Goal: Task Accomplishment & Management: Use online tool/utility

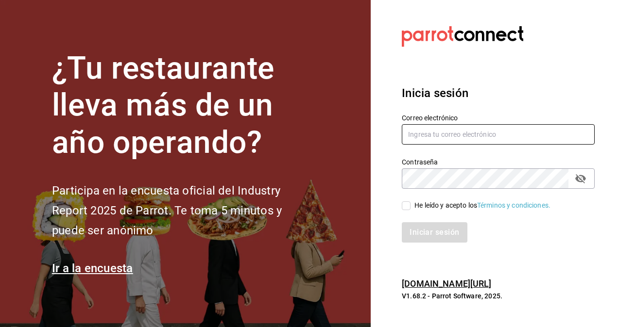
type input "[PERSON_NAME][EMAIL_ADDRESS][PERSON_NAME][DOMAIN_NAME]"
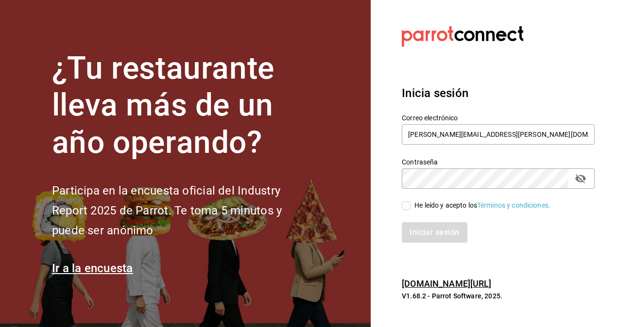
click at [406, 202] on input "He leído y acepto los Términos y condiciones." at bounding box center [405, 205] width 9 height 9
checkbox input "true"
click at [434, 235] on button "Iniciar sesión" at bounding box center [434, 232] width 66 height 20
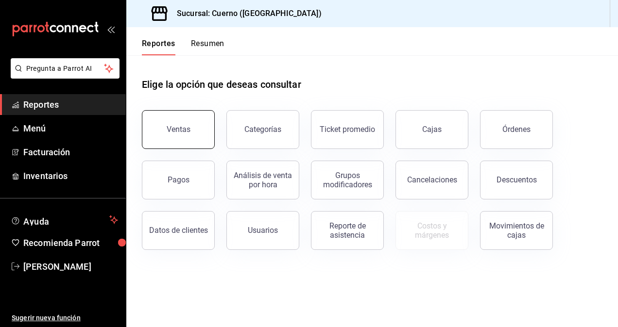
click at [171, 138] on button "Ventas" at bounding box center [178, 129] width 73 height 39
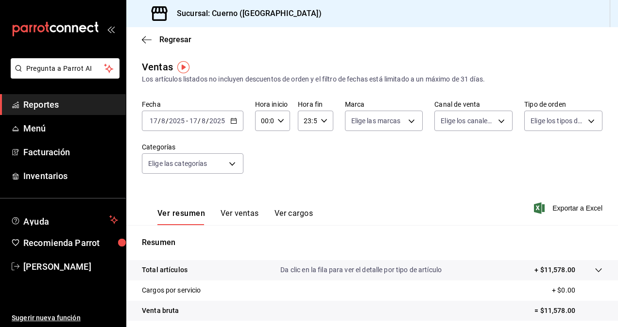
click at [234, 120] on icon "button" at bounding box center [233, 120] width 7 height 7
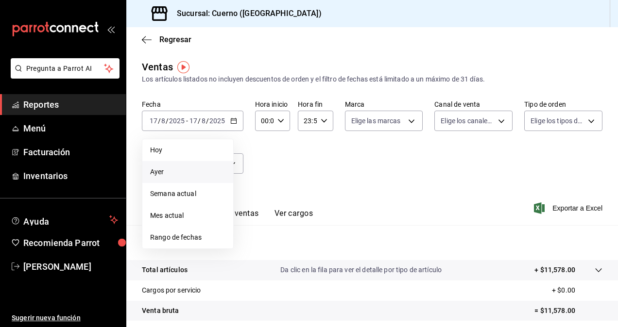
click at [185, 171] on span "Ayer" at bounding box center [187, 172] width 75 height 10
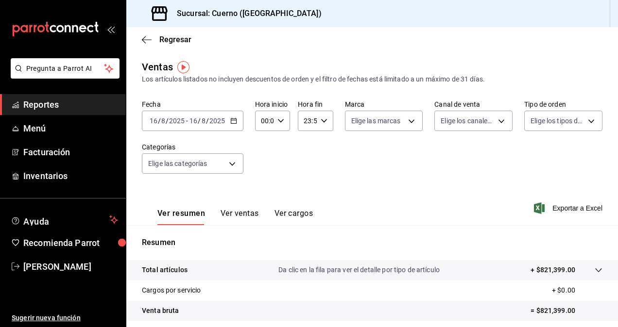
click at [237, 123] on div "[DATE] [DATE] - [DATE] [DATE]" at bounding box center [192, 121] width 101 height 20
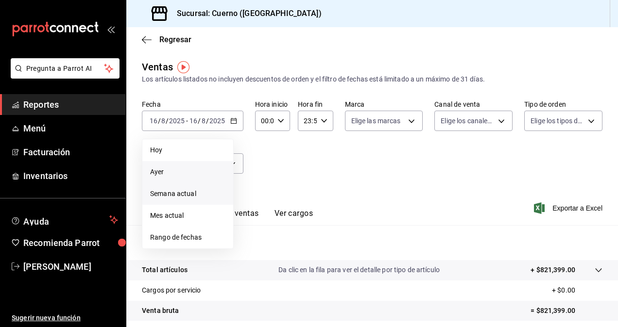
click at [202, 194] on span "Semana actual" at bounding box center [187, 194] width 75 height 10
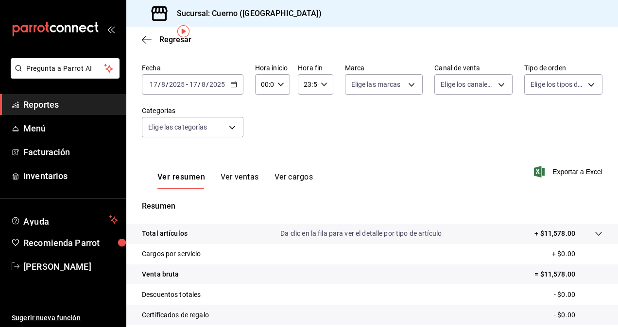
scroll to position [36, 0]
click at [231, 81] on div "[DATE] [DATE] - [DATE] [DATE]" at bounding box center [192, 85] width 101 height 20
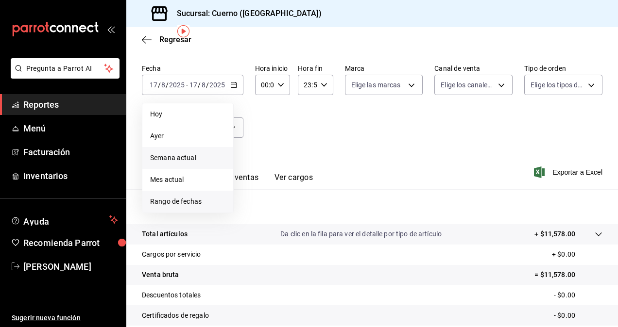
click at [187, 198] on span "Rango de fechas" at bounding box center [187, 202] width 75 height 10
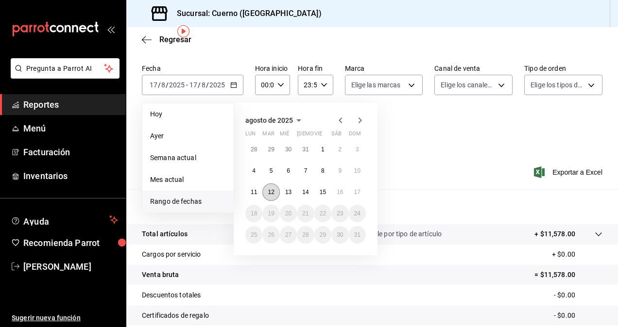
click at [269, 189] on abbr "12" at bounding box center [271, 192] width 6 height 7
click at [360, 189] on button "17" at bounding box center [357, 192] width 17 height 17
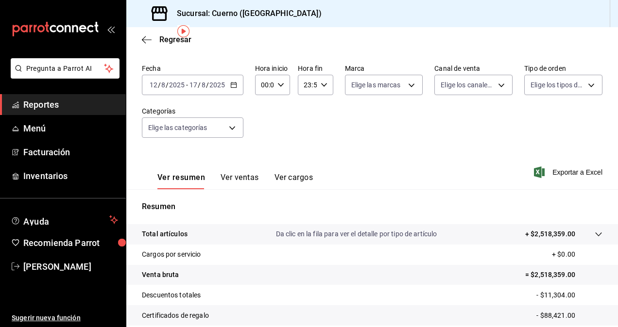
click at [231, 88] on div "[DATE] [DATE] - [DATE] [DATE]" at bounding box center [192, 85] width 101 height 20
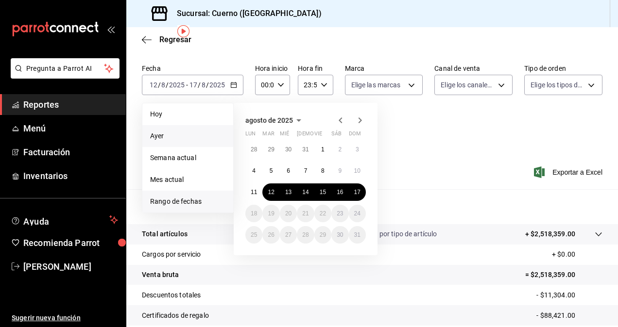
click at [181, 137] on span "Ayer" at bounding box center [187, 136] width 75 height 10
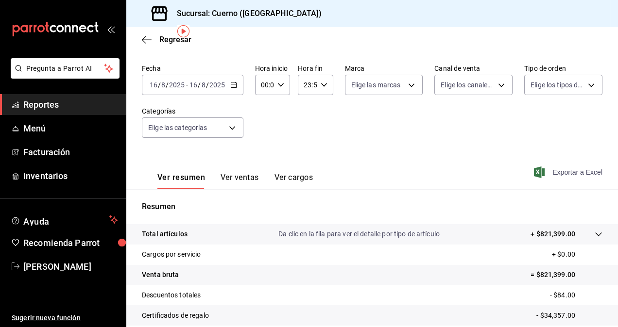
click at [577, 174] on span "Exportar a Excel" at bounding box center [568, 173] width 67 height 12
